Goal: Find contact information: Find contact information

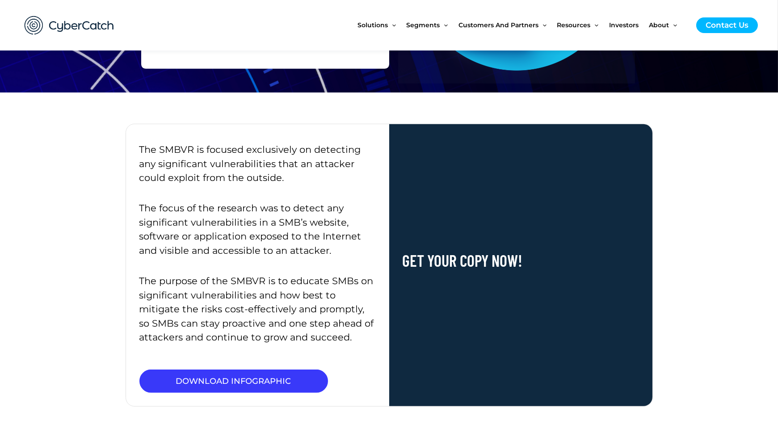
scroll to position [1214, 0]
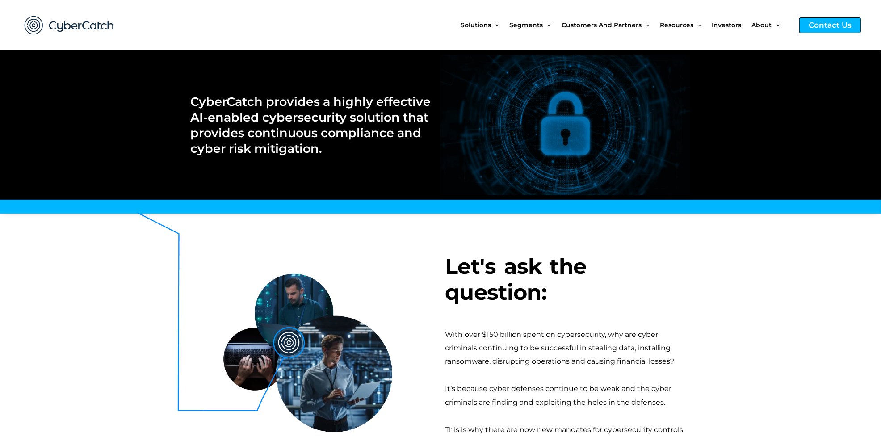
click at [827, 24] on div "Contact Us" at bounding box center [830, 25] width 62 height 16
